Goal: Check status

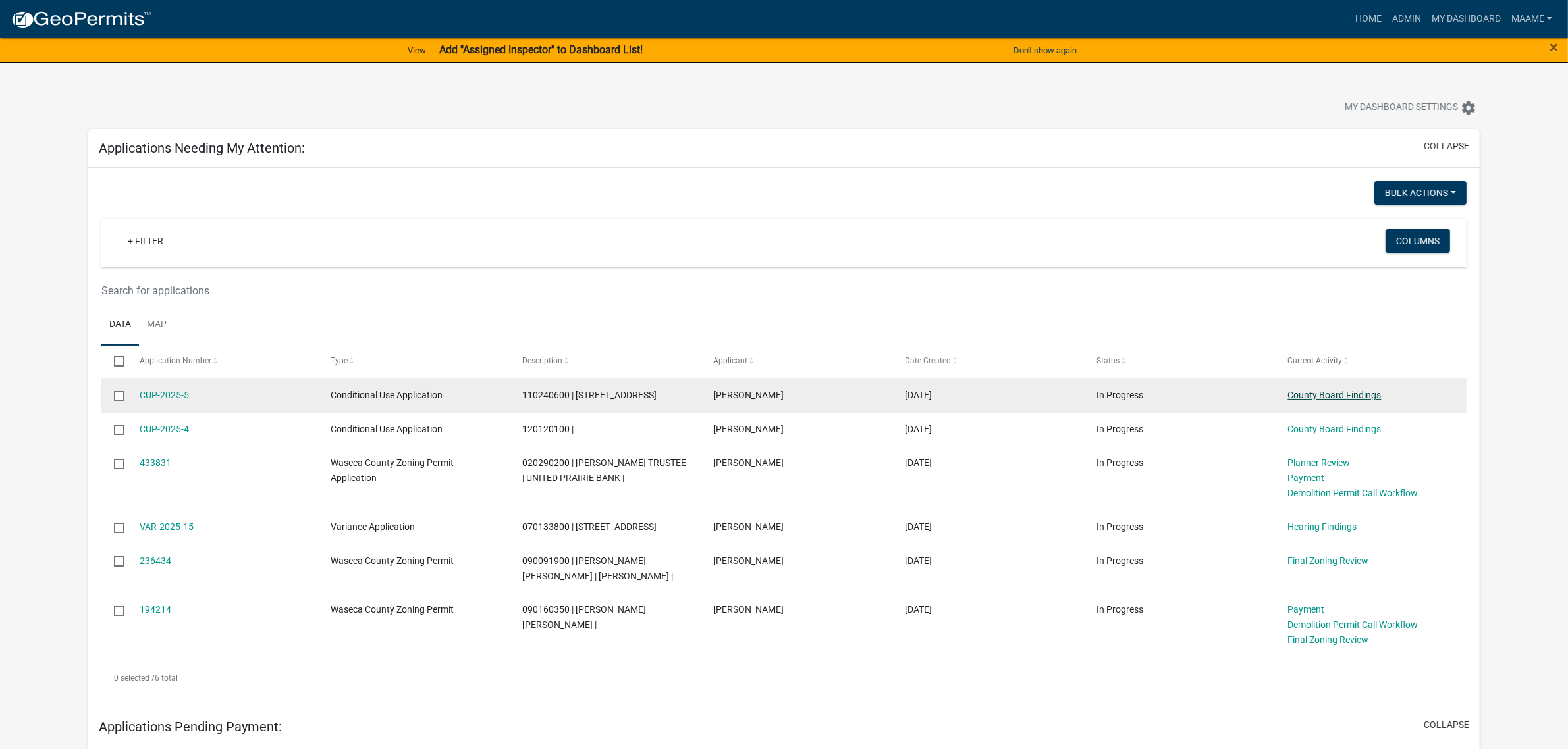
click at [1358, 395] on link "County Board Findings" at bounding box center [1335, 394] width 93 height 11
